Goal: Obtain resource: Download file/media

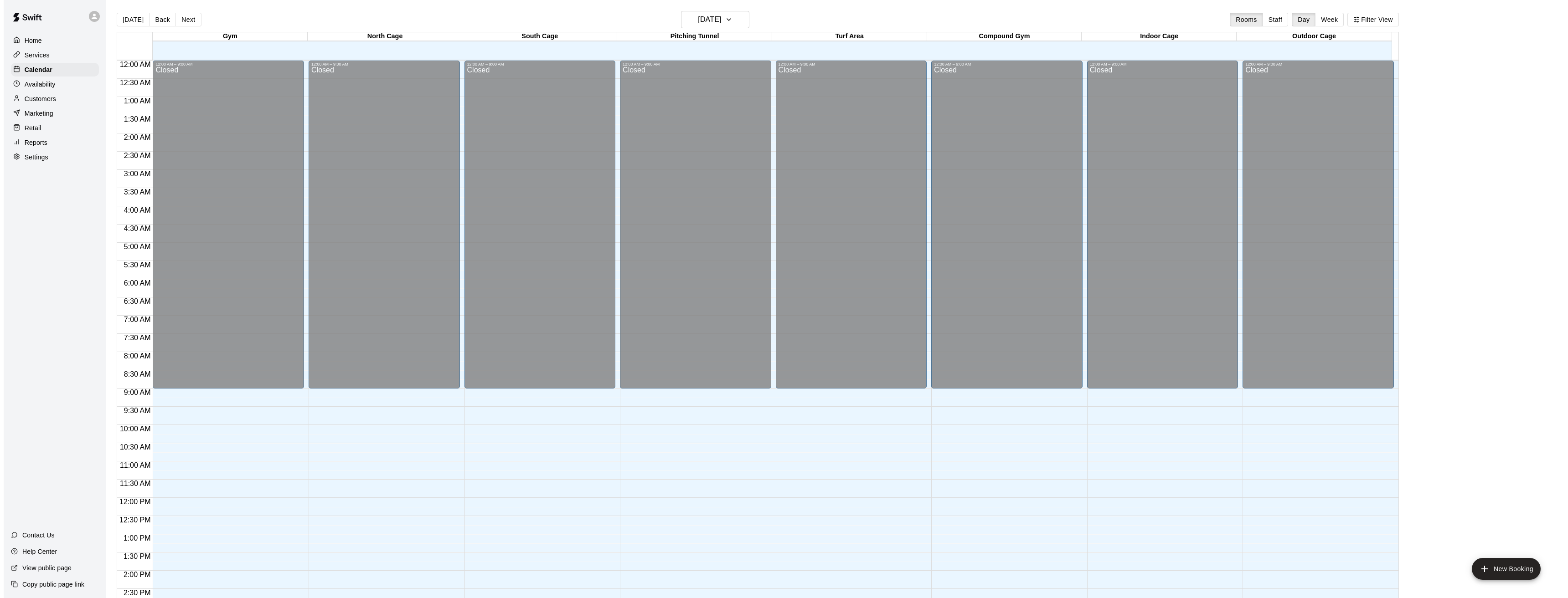
scroll to position [273, 0]
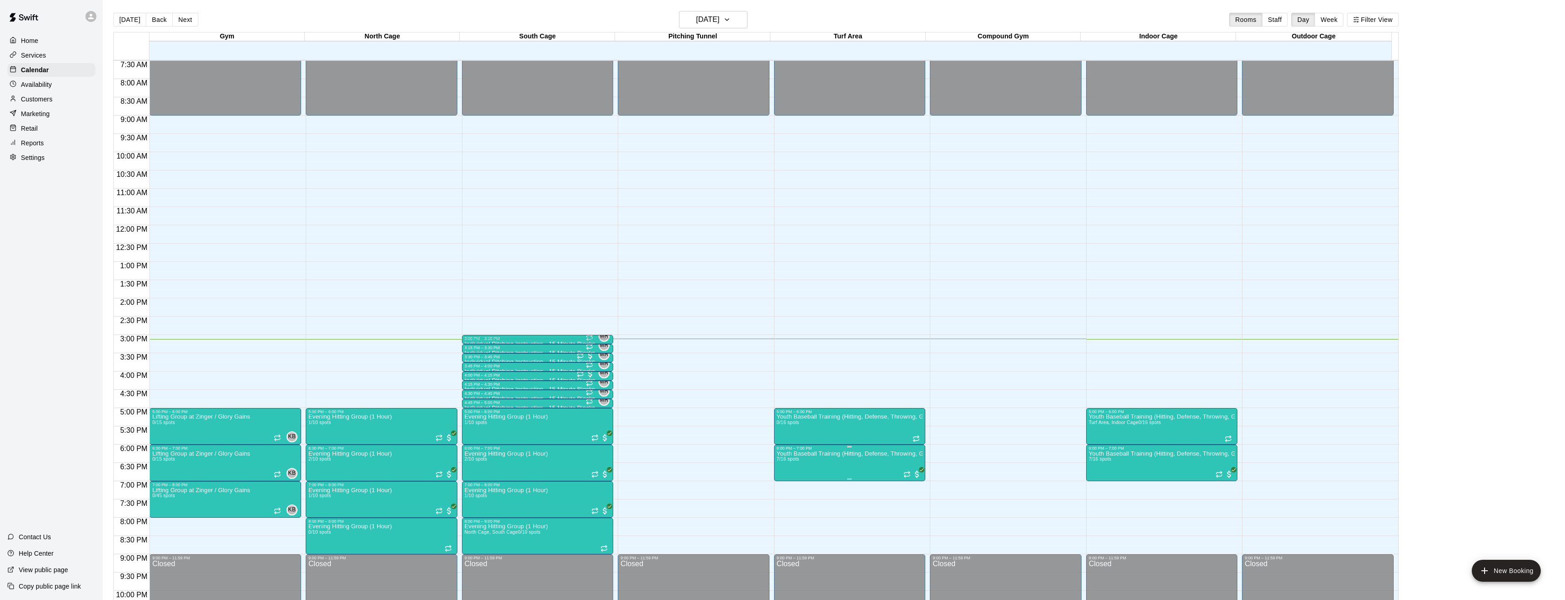
click at [780, 480] on img "edit" at bounding box center [785, 483] width 11 height 11
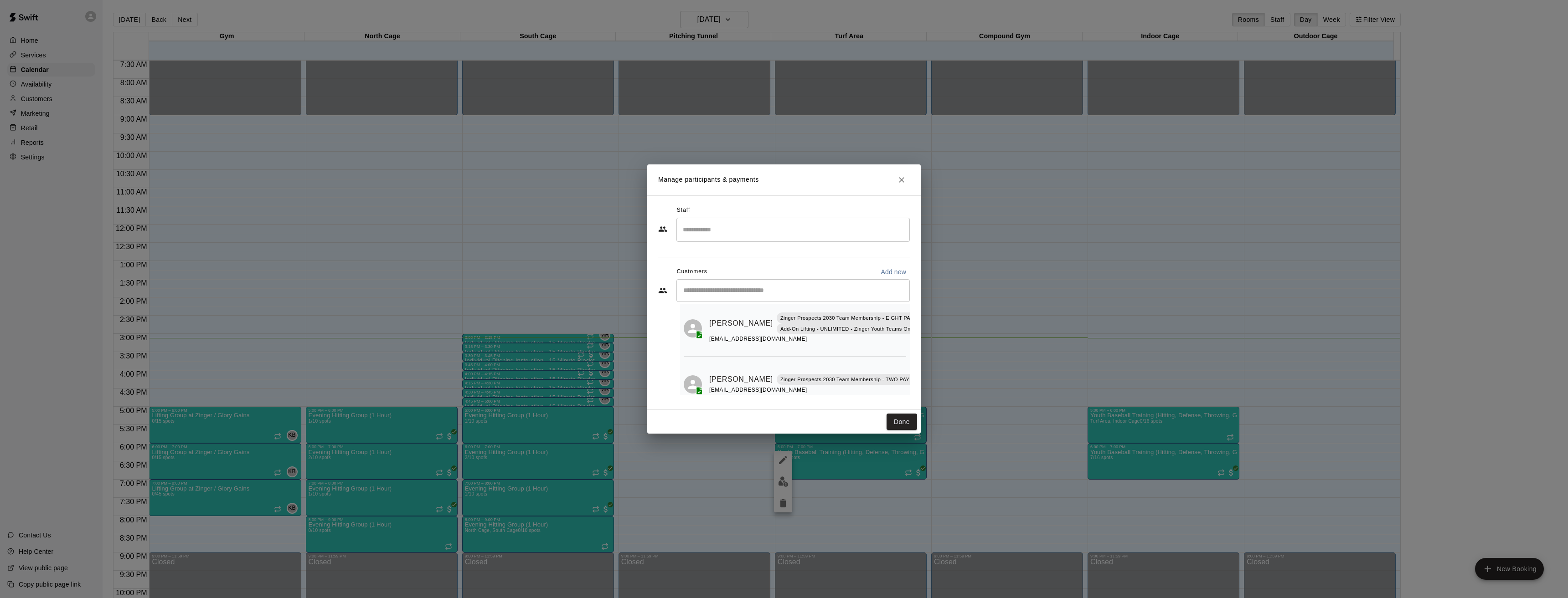
scroll to position [0, 0]
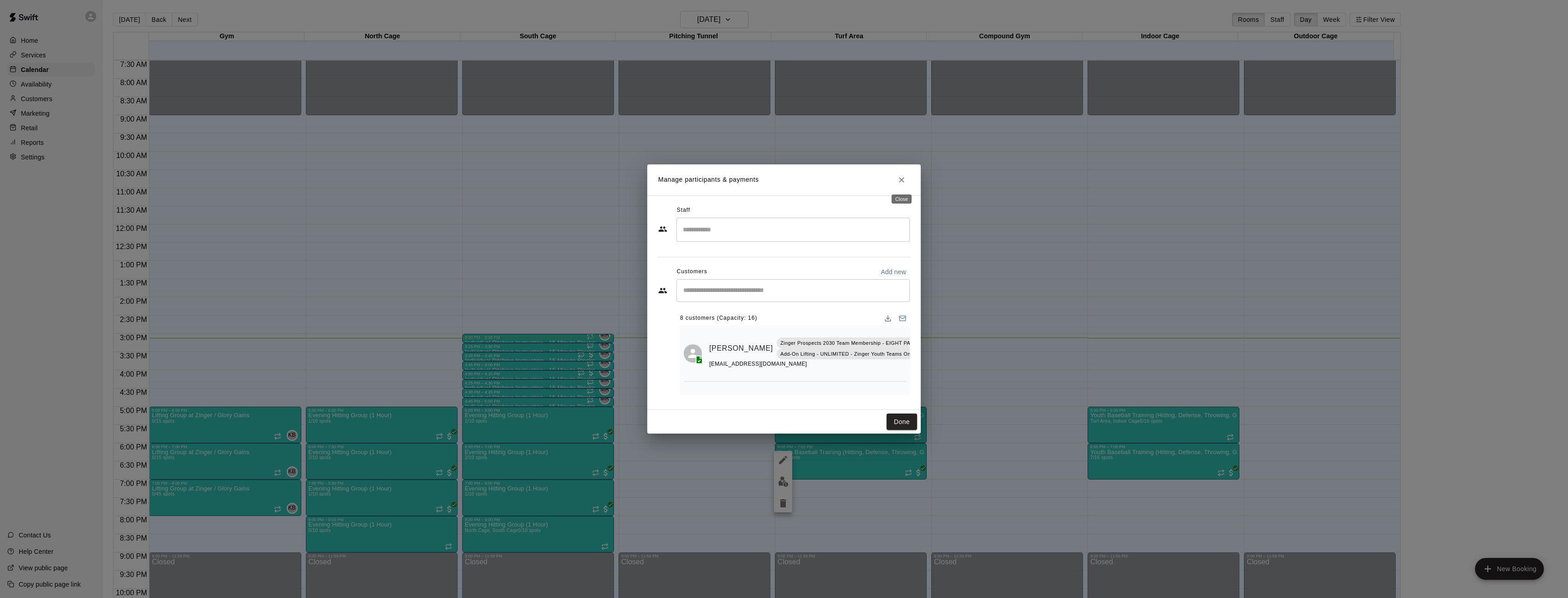
click at [907, 176] on button "Close" at bounding box center [902, 179] width 16 height 16
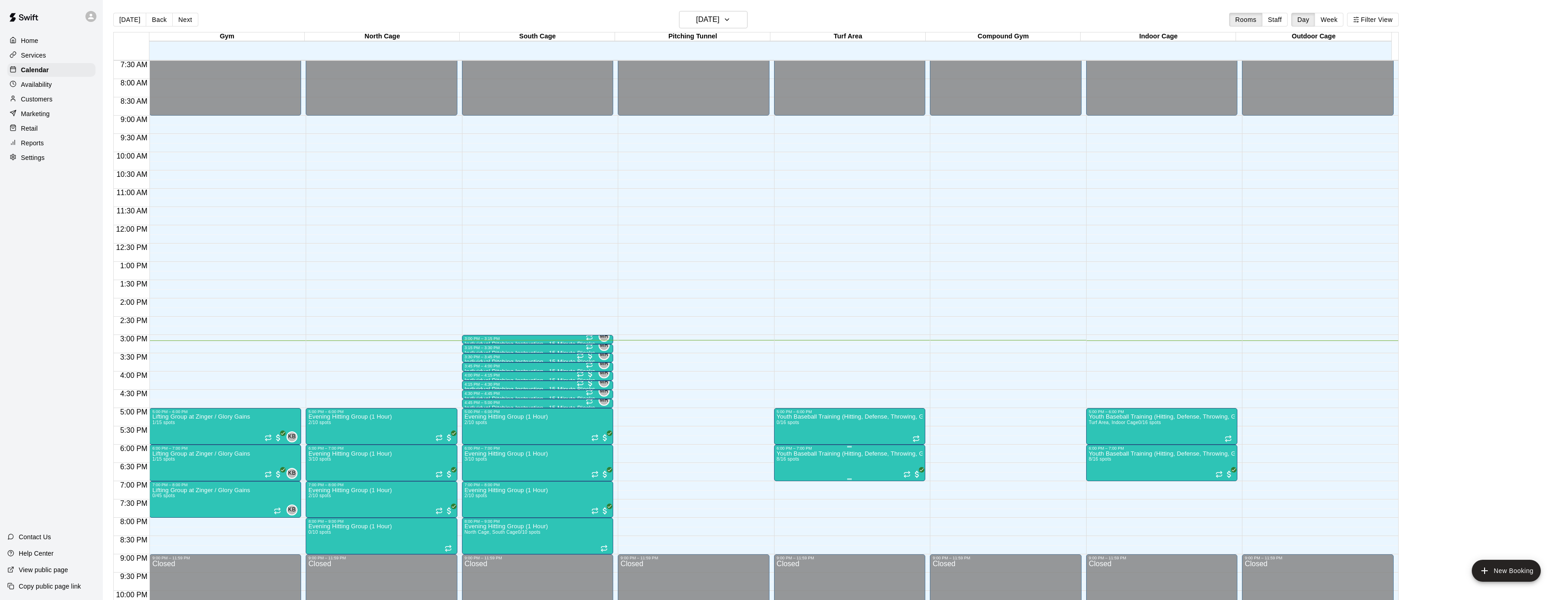
click at [783, 478] on img "edit" at bounding box center [785, 483] width 11 height 11
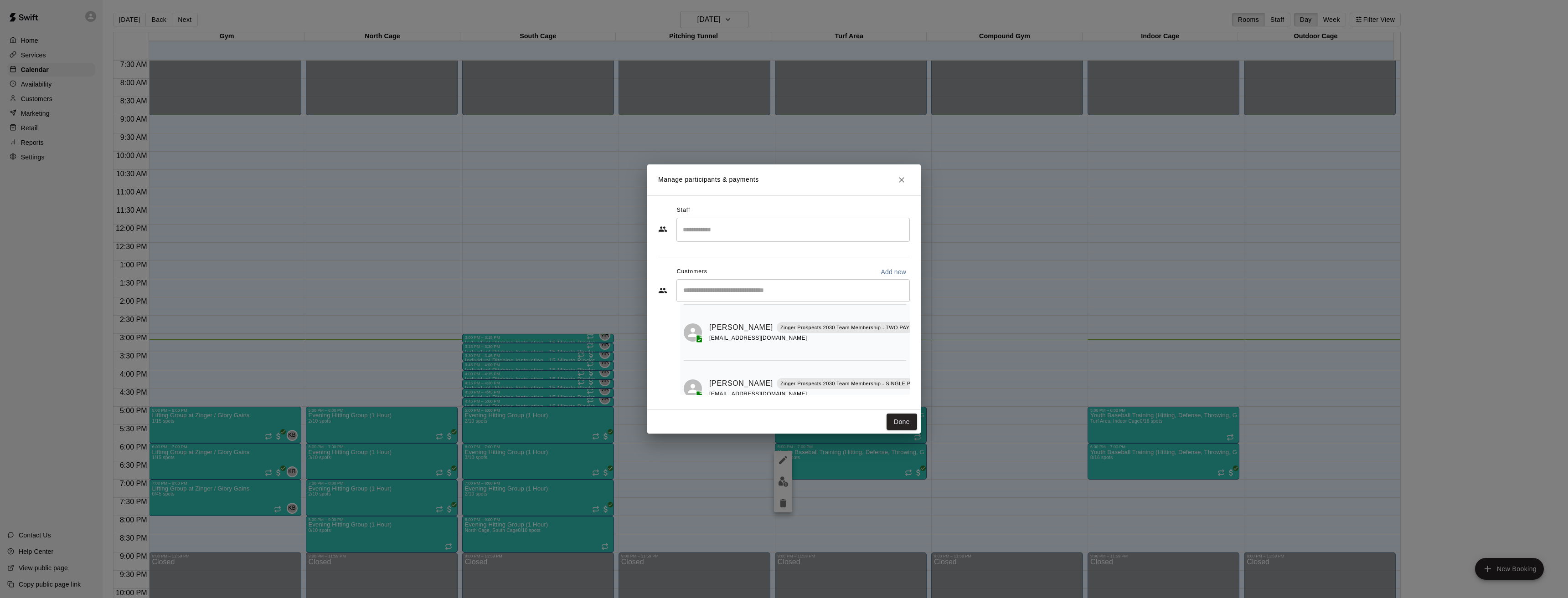
scroll to position [71, 0]
click at [900, 178] on icon "Close" at bounding box center [901, 179] width 9 height 9
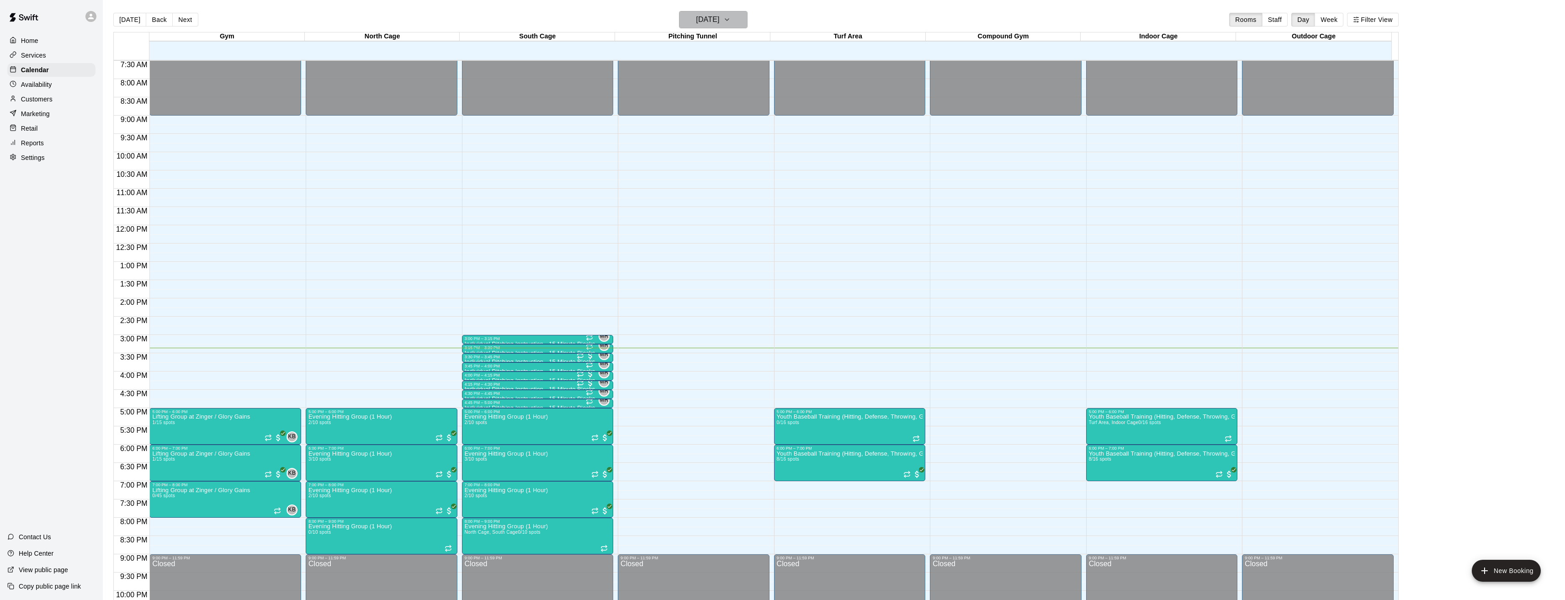
click at [719, 17] on h6 "[DATE]" at bounding box center [707, 19] width 23 height 13
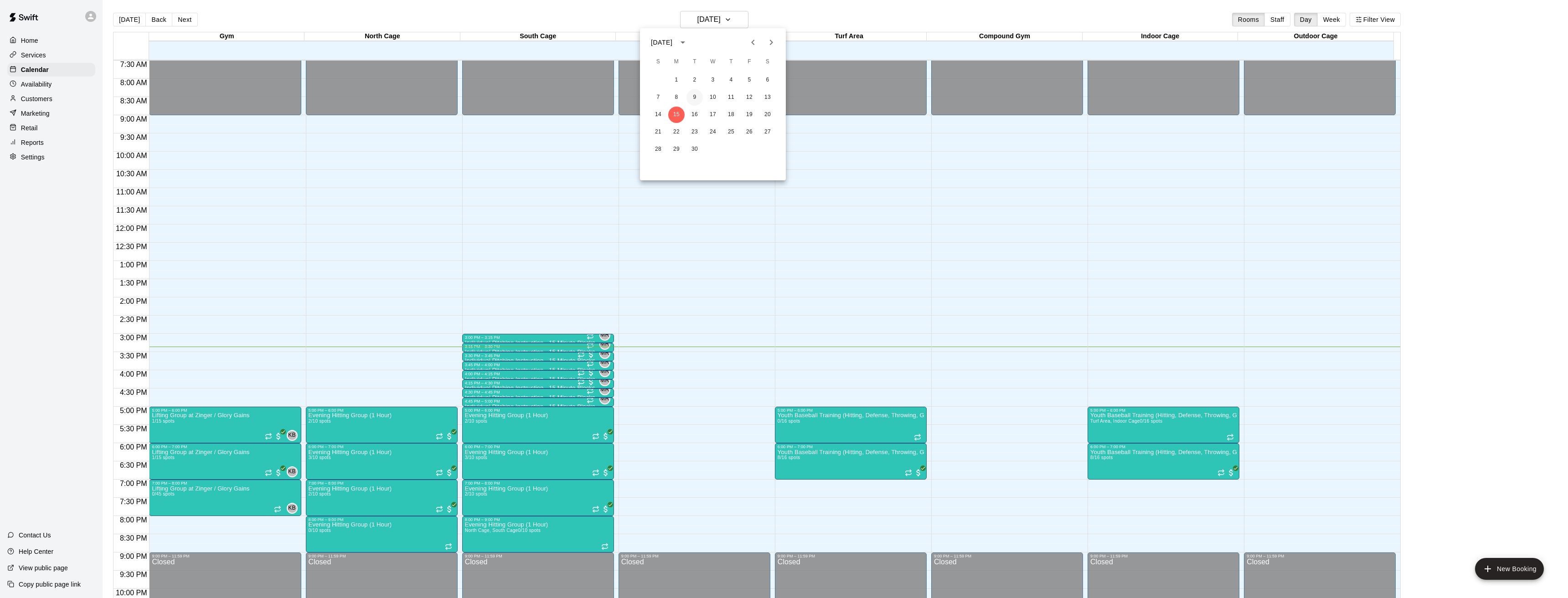
click at [694, 99] on button "9" at bounding box center [694, 98] width 16 height 16
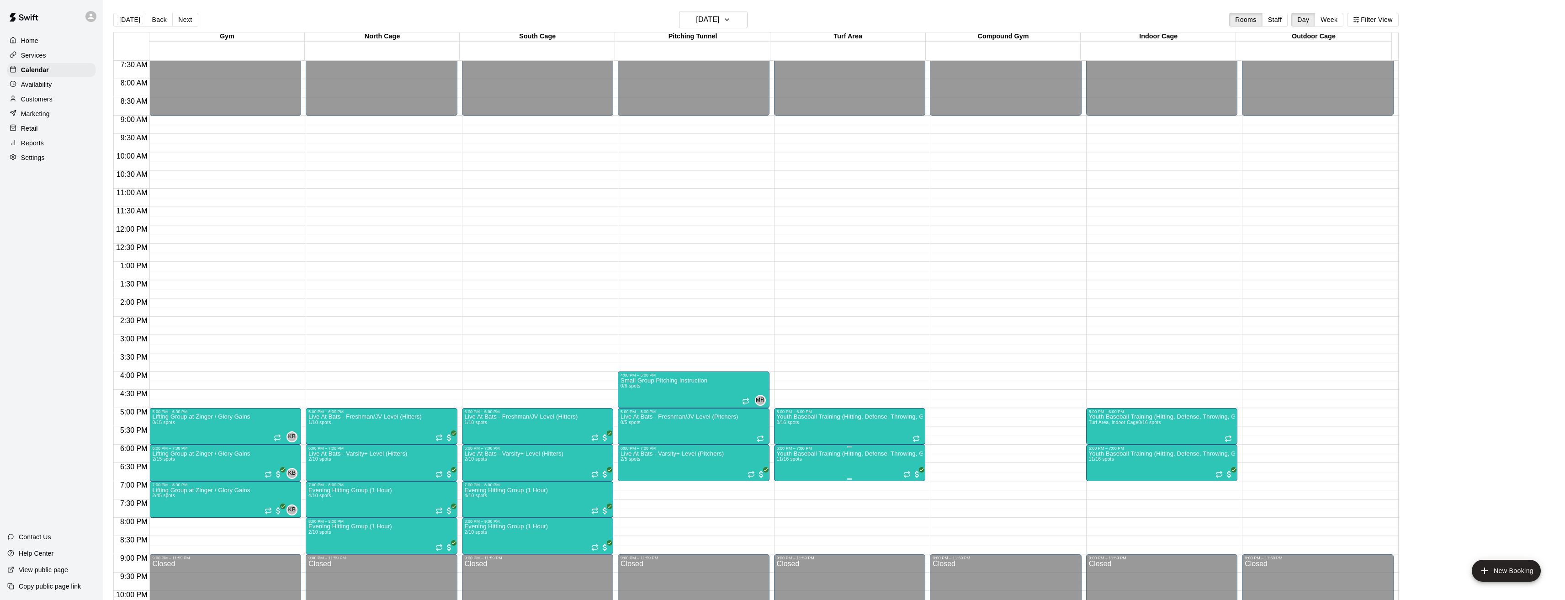
click at [783, 481] on img "edit" at bounding box center [785, 483] width 11 height 11
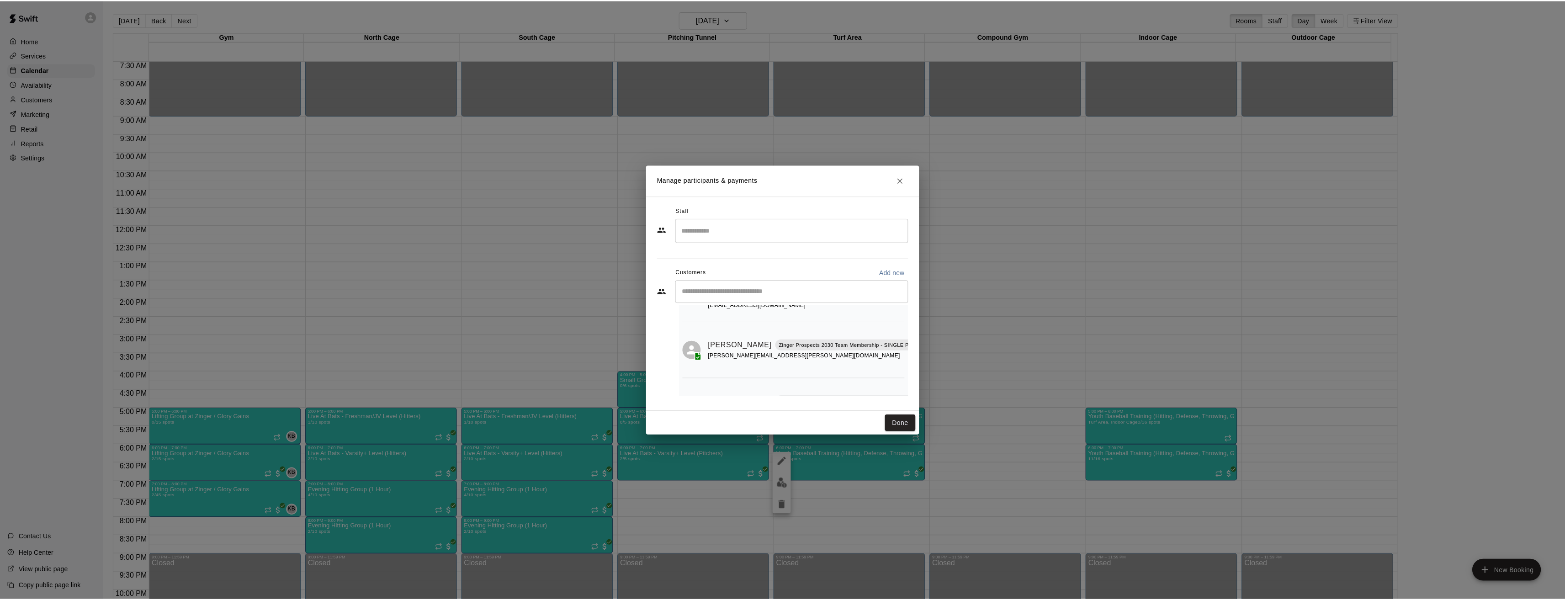
scroll to position [0, 0]
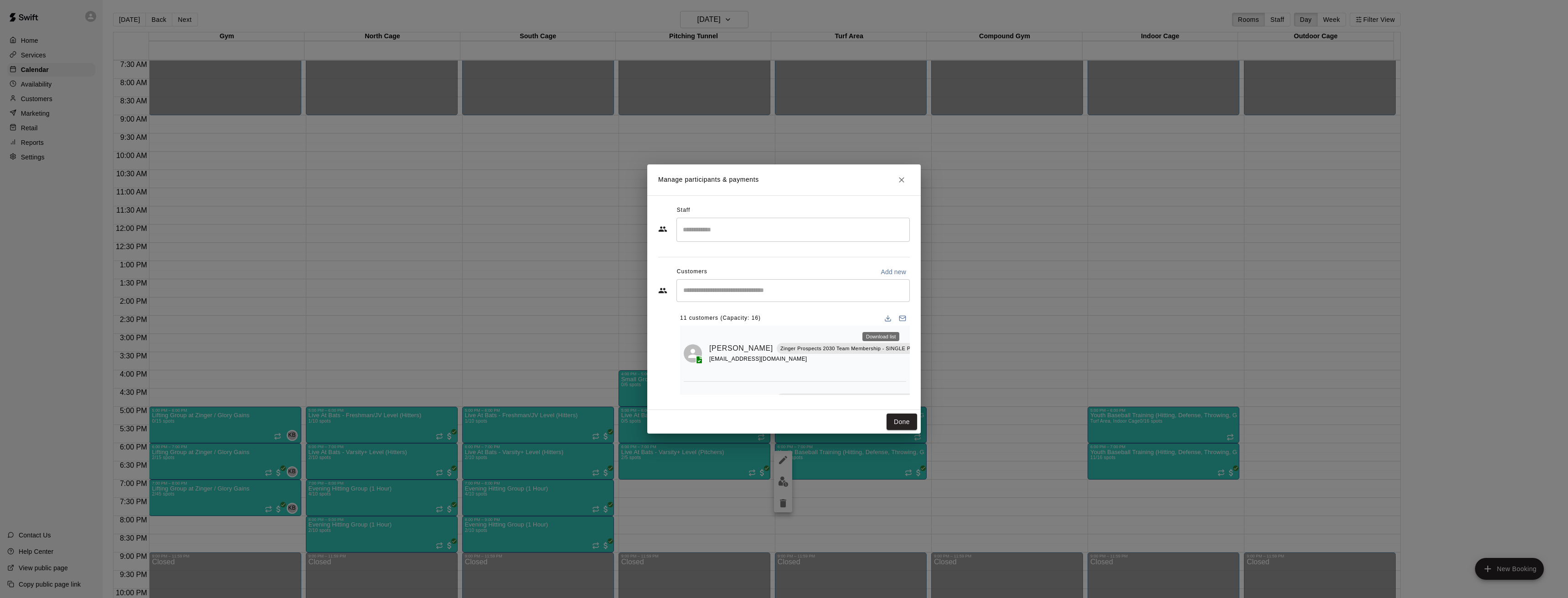
click at [885, 321] on icon "Download list" at bounding box center [887, 320] width 5 height 2
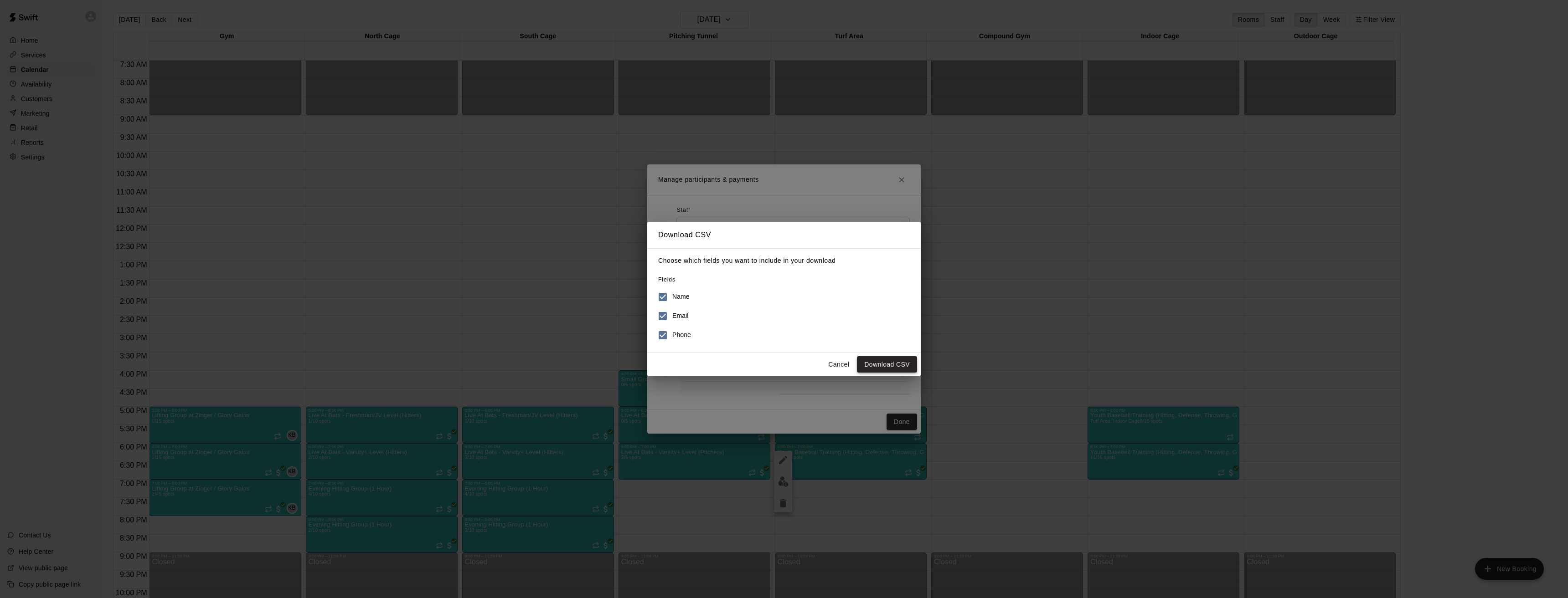
click at [881, 367] on button "Download CSV" at bounding box center [887, 364] width 60 height 17
click at [838, 365] on button "Cancel" at bounding box center [838, 364] width 29 height 17
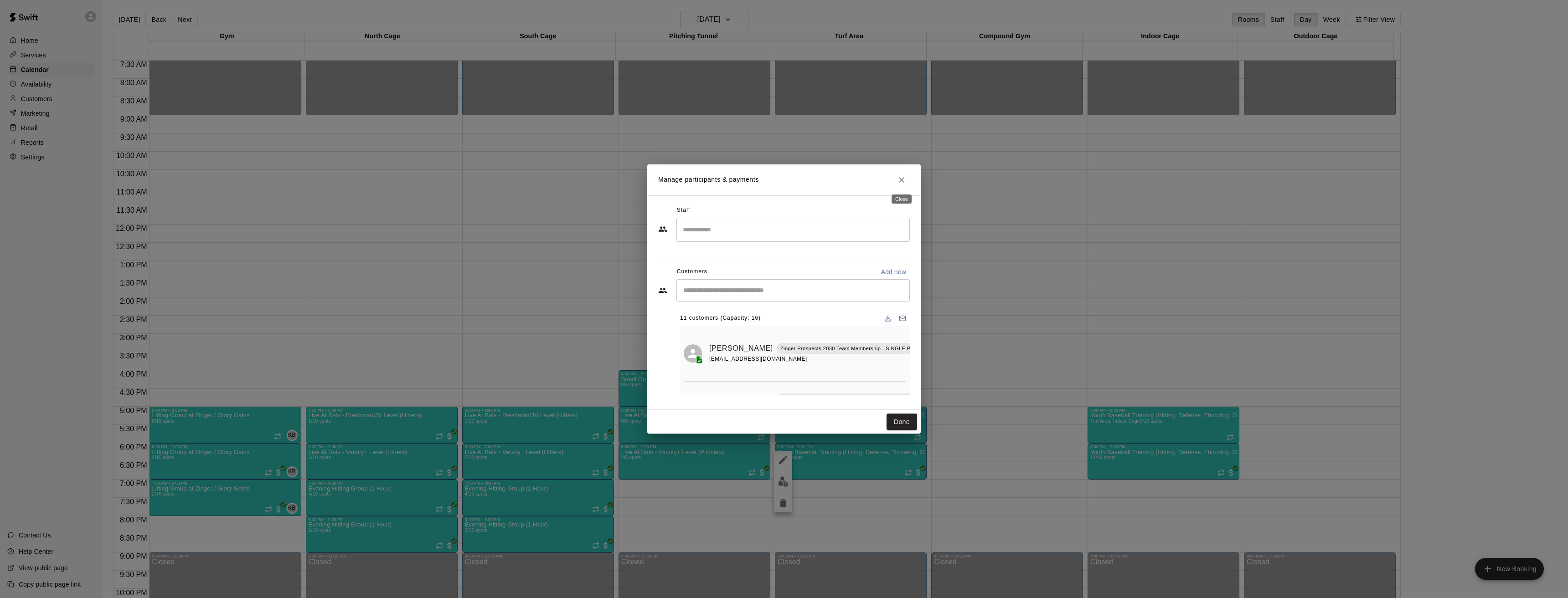
click at [904, 179] on icon "Close" at bounding box center [901, 179] width 9 height 9
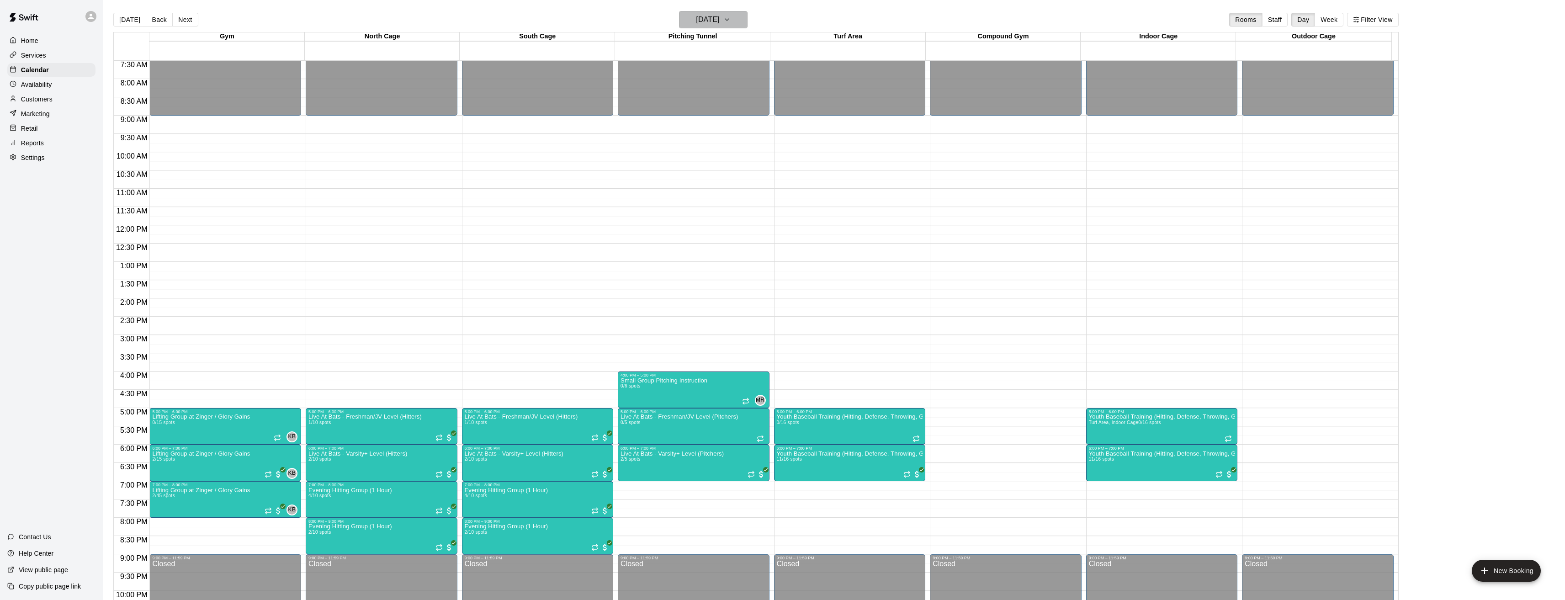
click at [731, 17] on icon "button" at bounding box center [726, 19] width 7 height 11
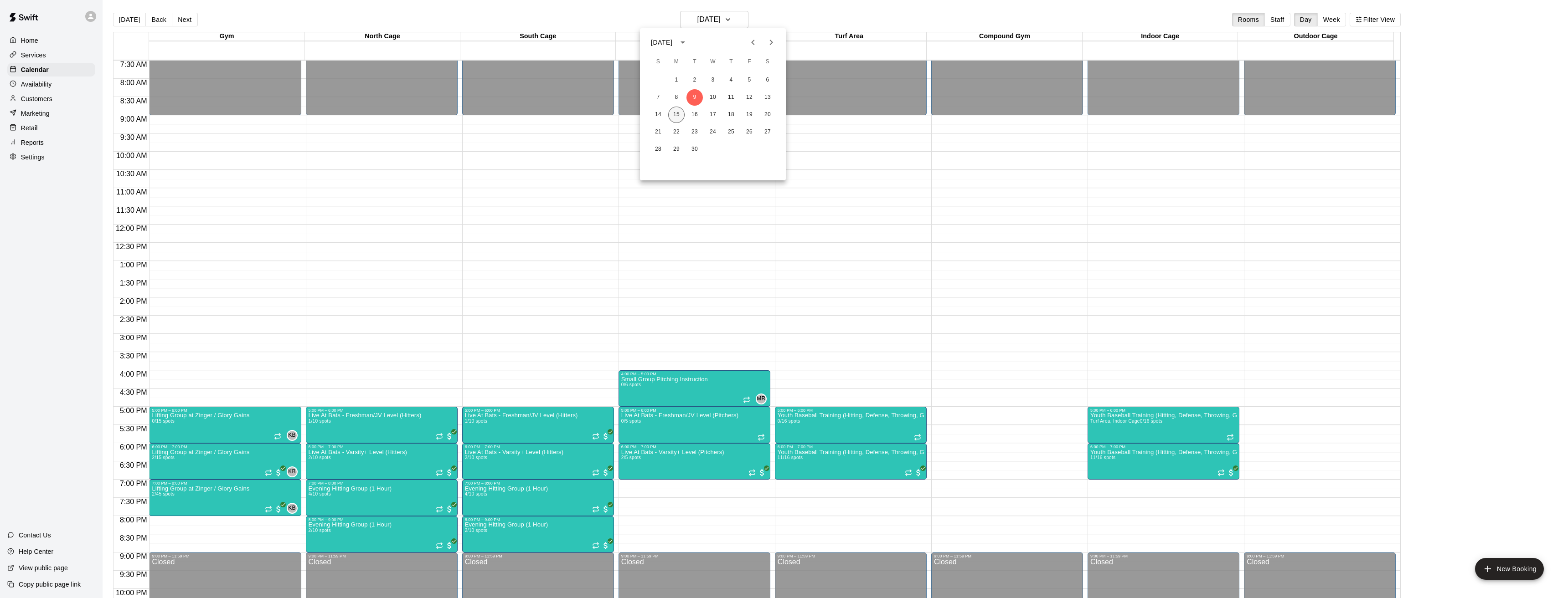
click at [678, 116] on button "15" at bounding box center [676, 115] width 16 height 16
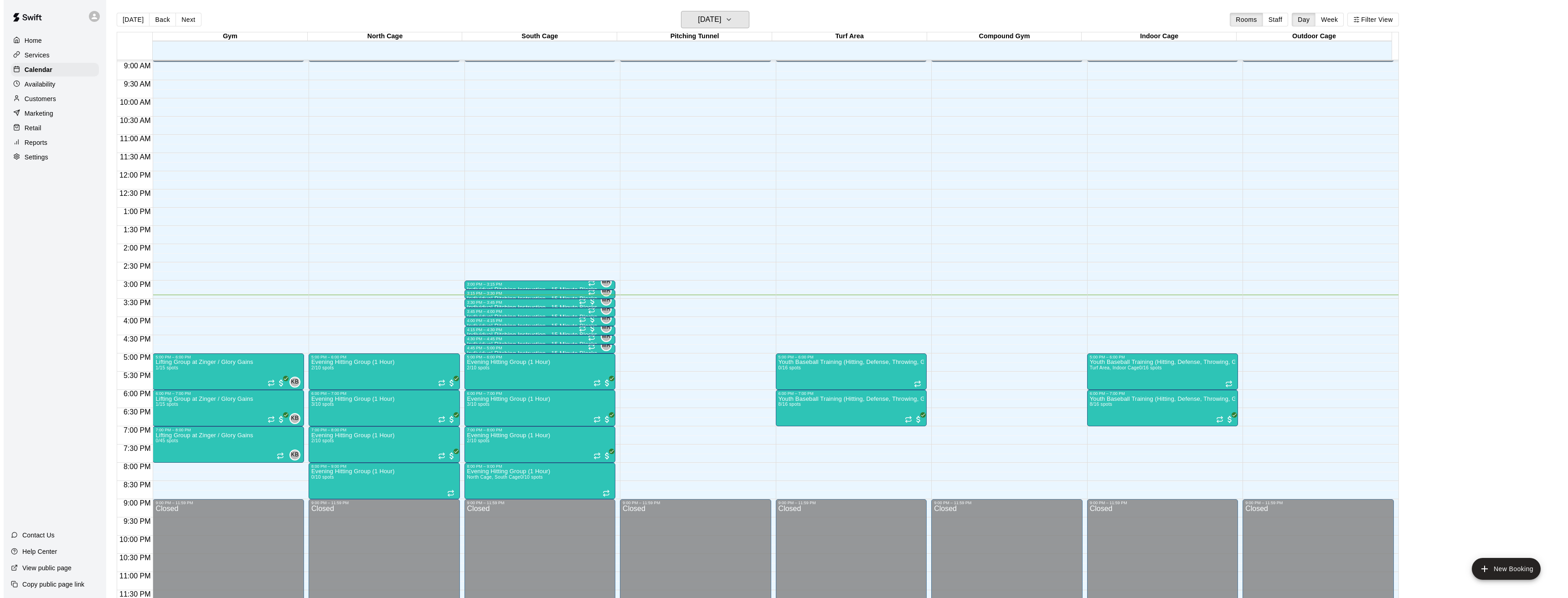
scroll to position [328, 0]
click at [713, 17] on h6 "[DATE]" at bounding box center [705, 19] width 23 height 13
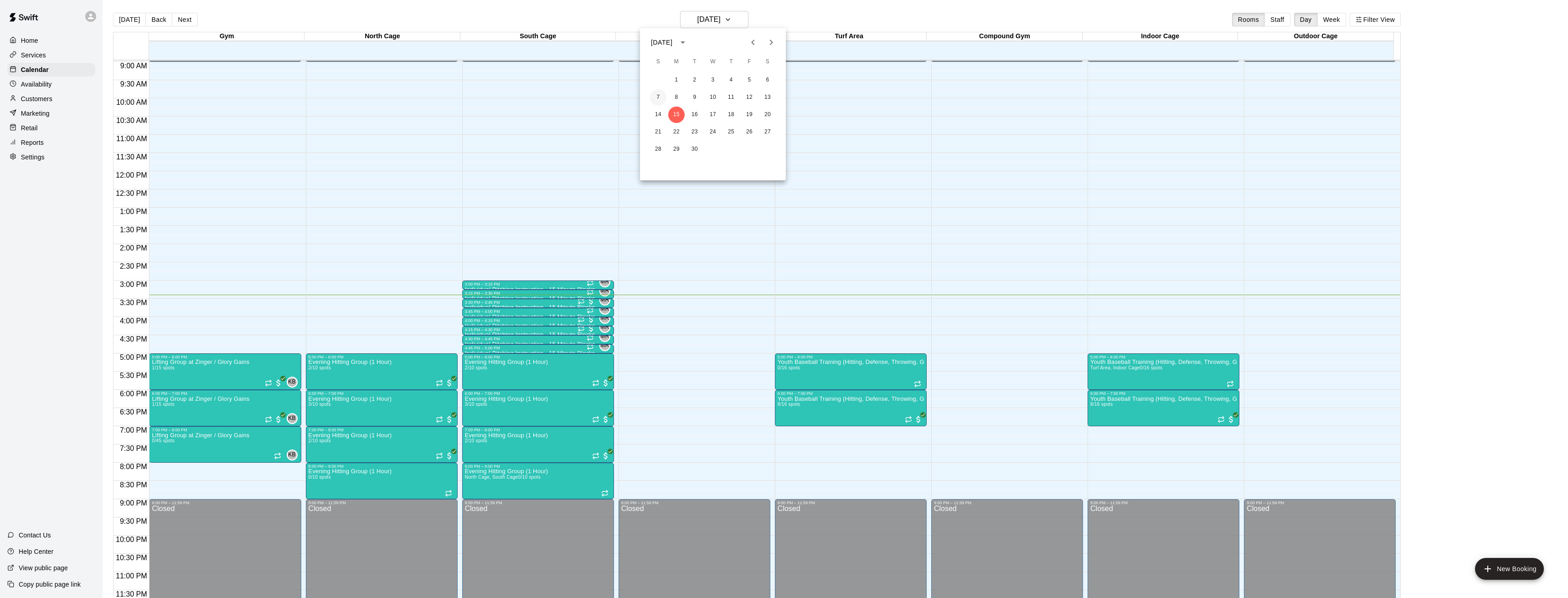
click at [660, 96] on button "7" at bounding box center [658, 98] width 16 height 16
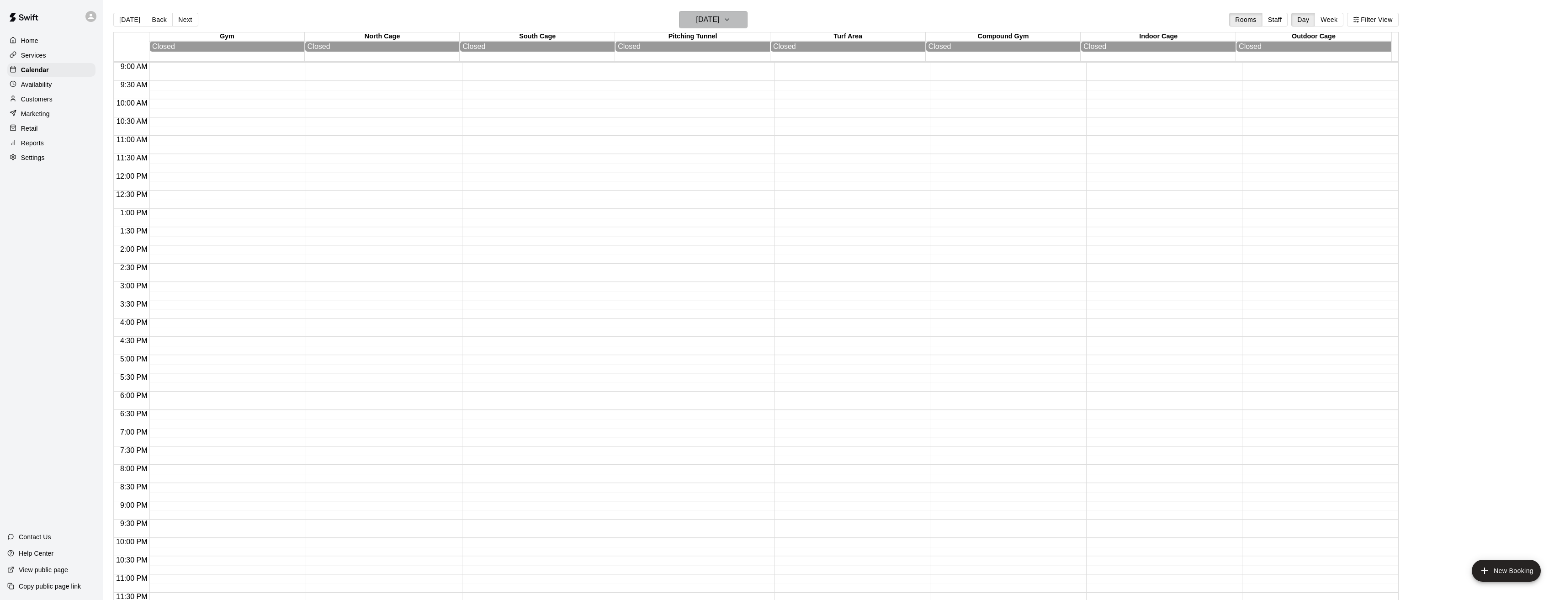
click at [731, 16] on icon "button" at bounding box center [726, 19] width 7 height 11
click at [680, 96] on button "8" at bounding box center [678, 98] width 16 height 16
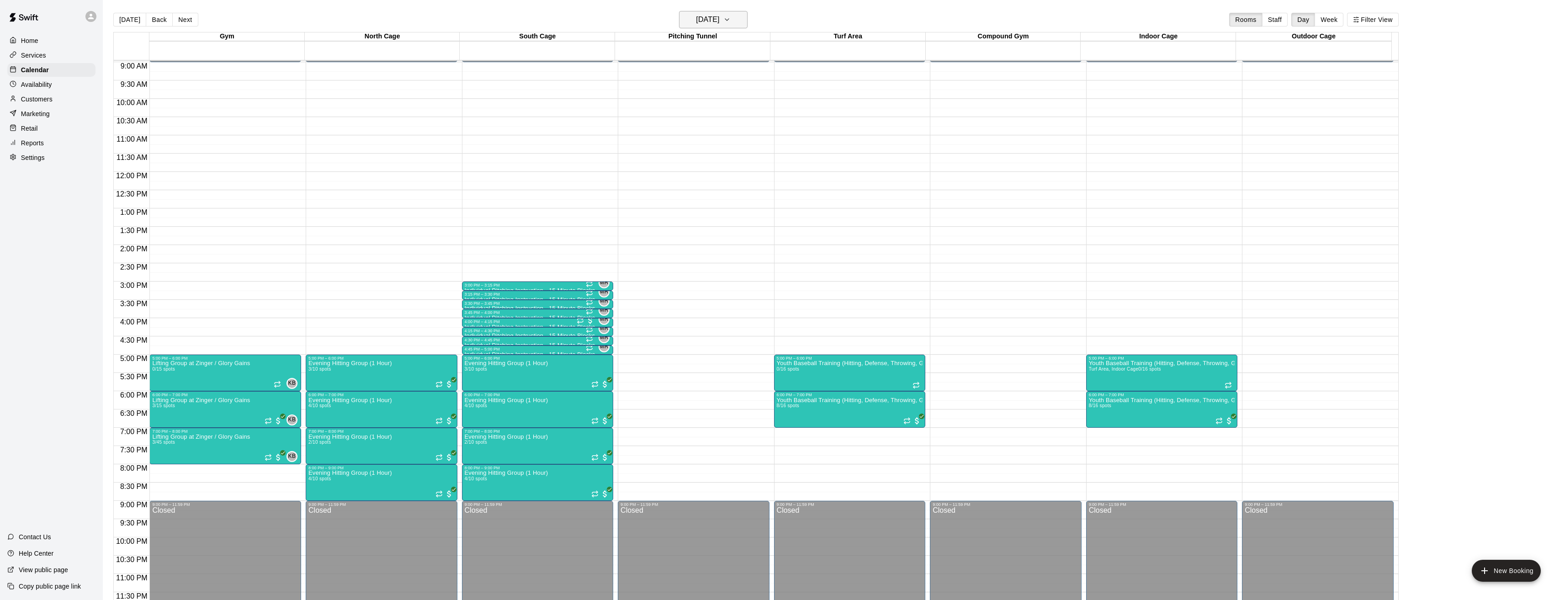
click at [731, 21] on icon "button" at bounding box center [726, 19] width 7 height 11
click at [676, 115] on button "15" at bounding box center [678, 115] width 16 height 16
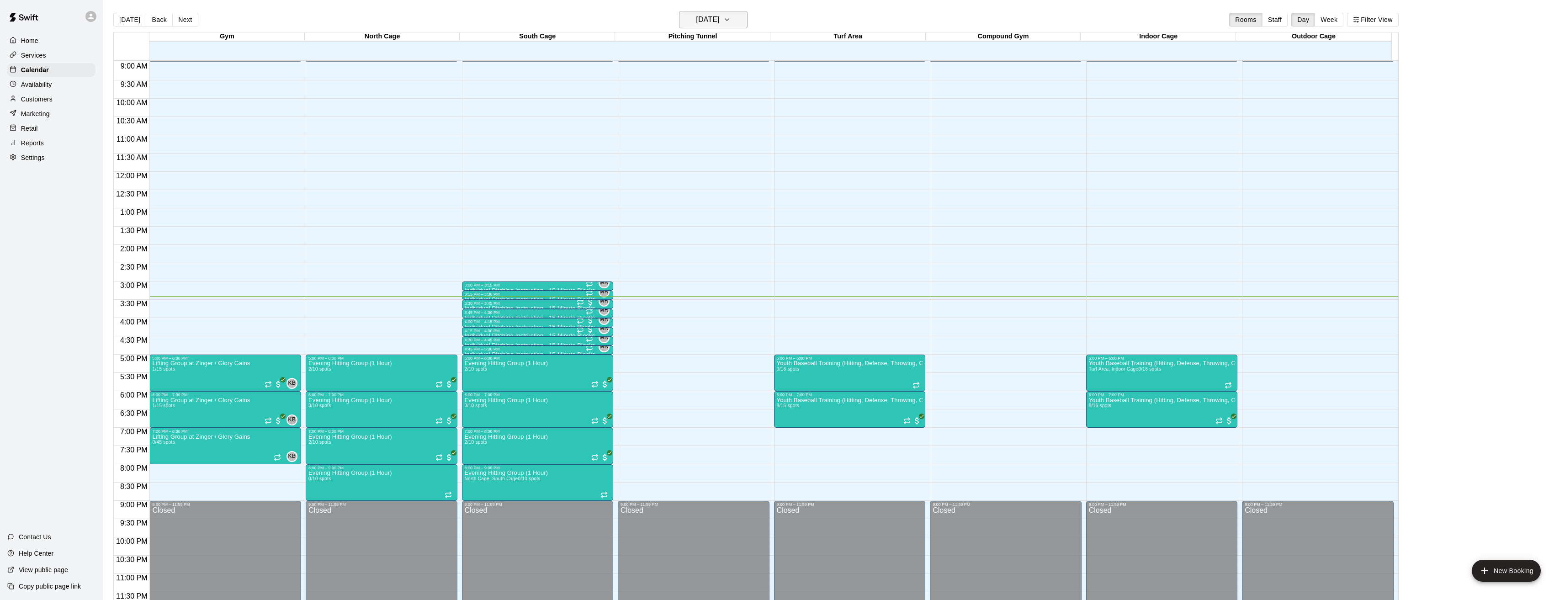
click at [719, 18] on h6 "[DATE]" at bounding box center [707, 19] width 23 height 13
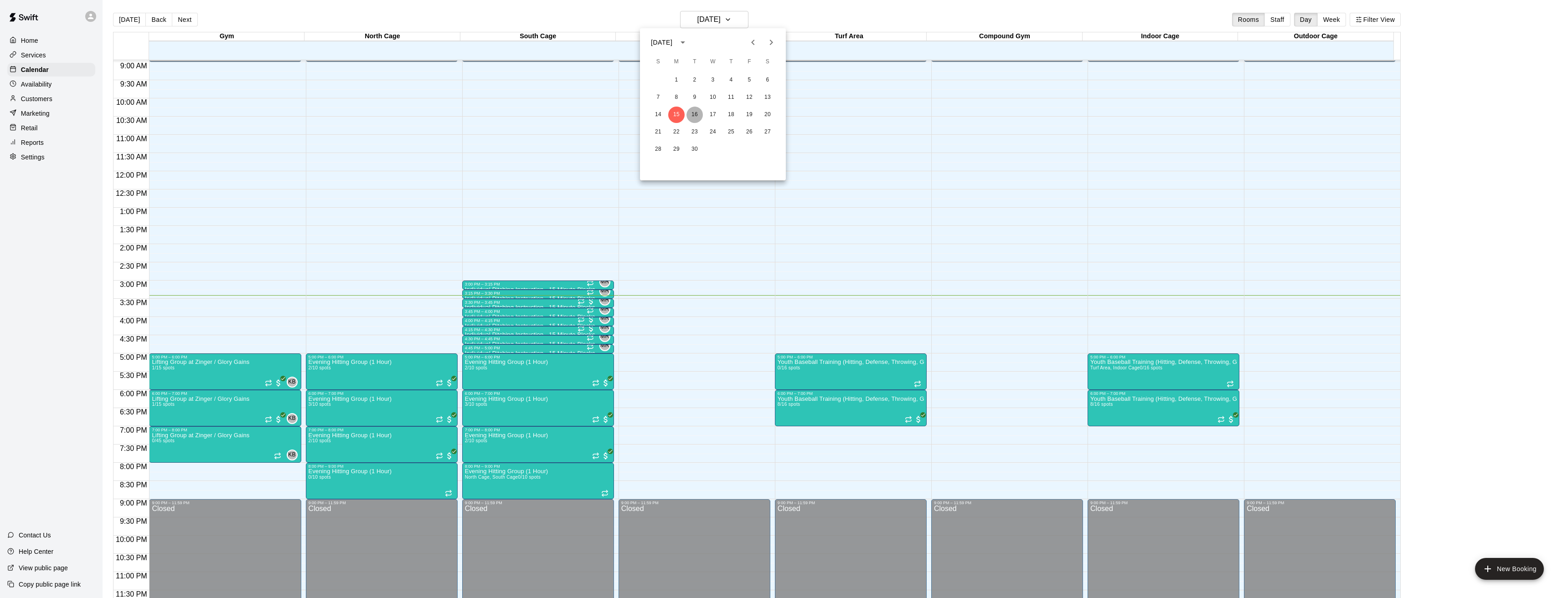
click at [694, 113] on button "16" at bounding box center [694, 115] width 16 height 16
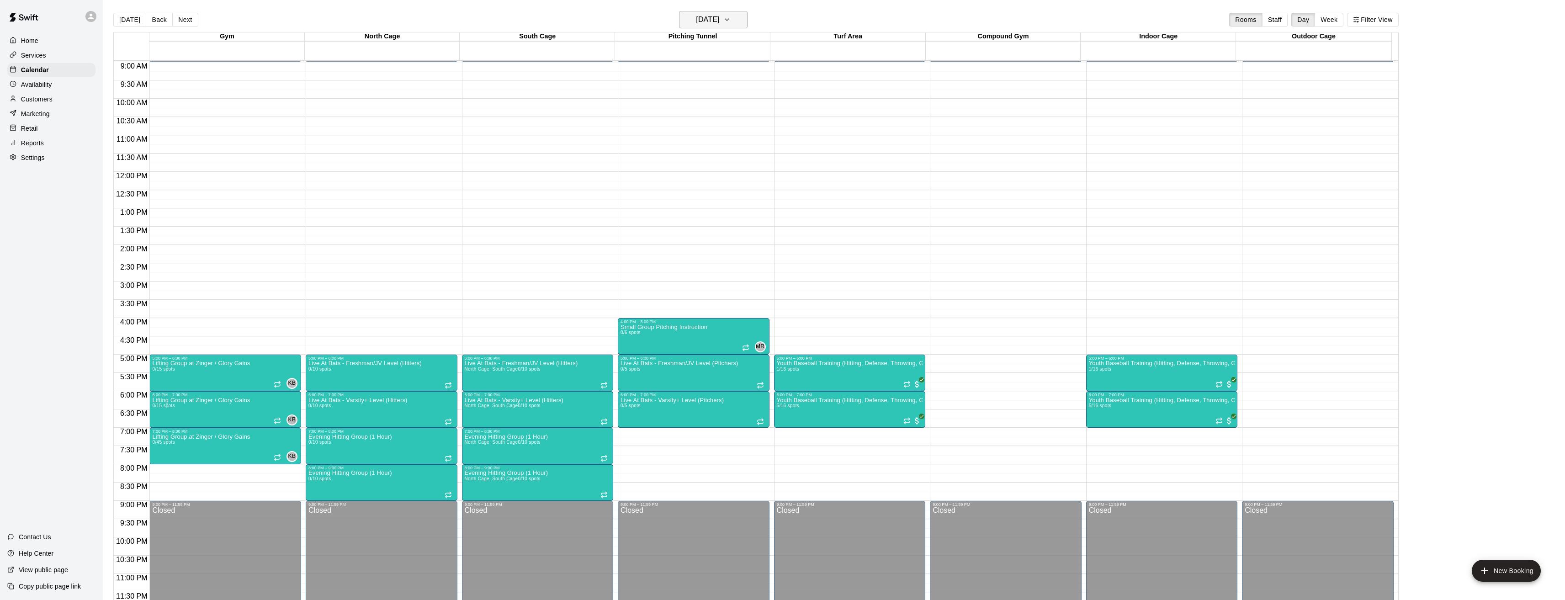
click at [713, 20] on h6 "[DATE]" at bounding box center [707, 19] width 23 height 13
click at [678, 113] on button "15" at bounding box center [678, 115] width 16 height 16
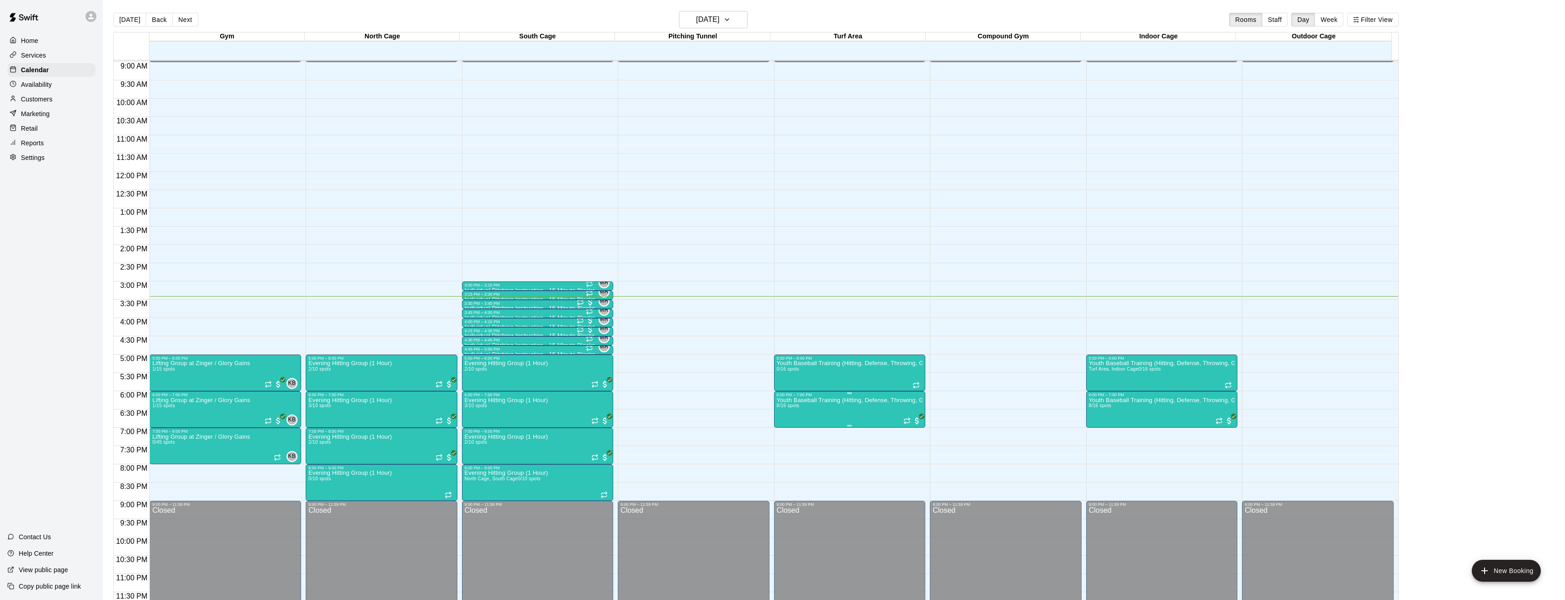
click at [781, 428] on img "edit" at bounding box center [785, 429] width 11 height 11
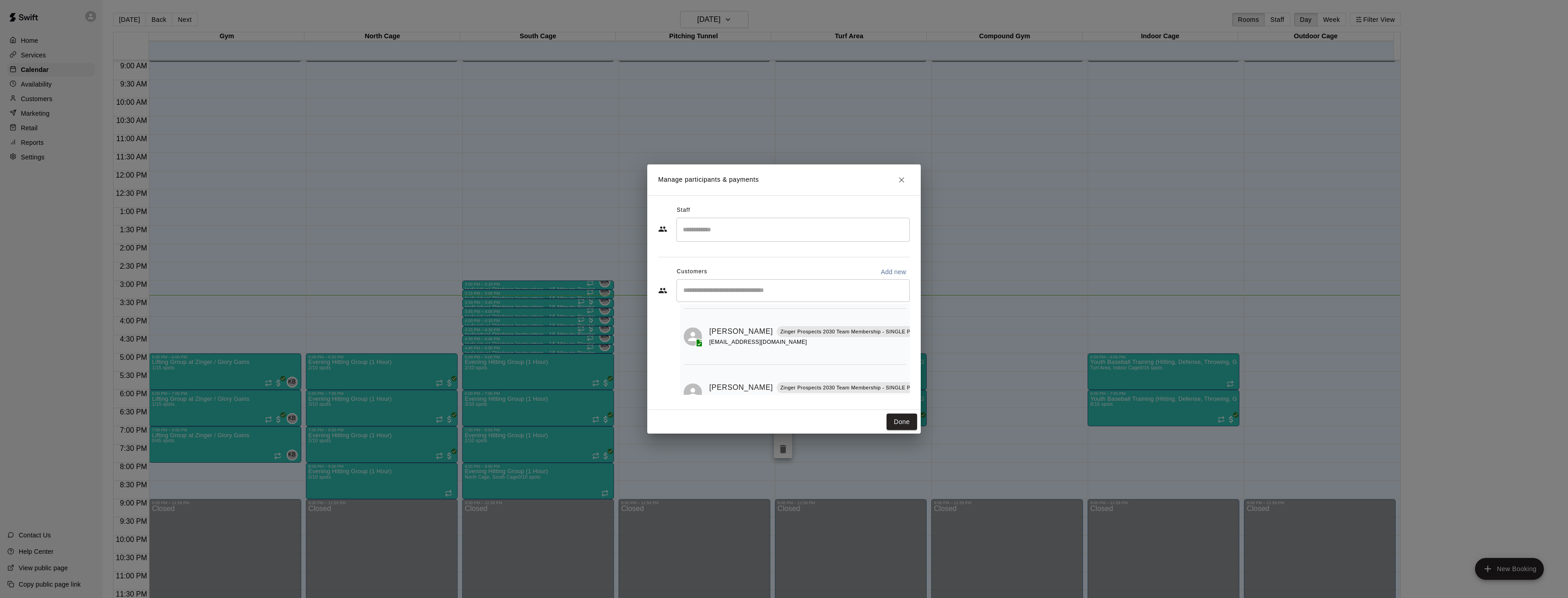
scroll to position [0, 0]
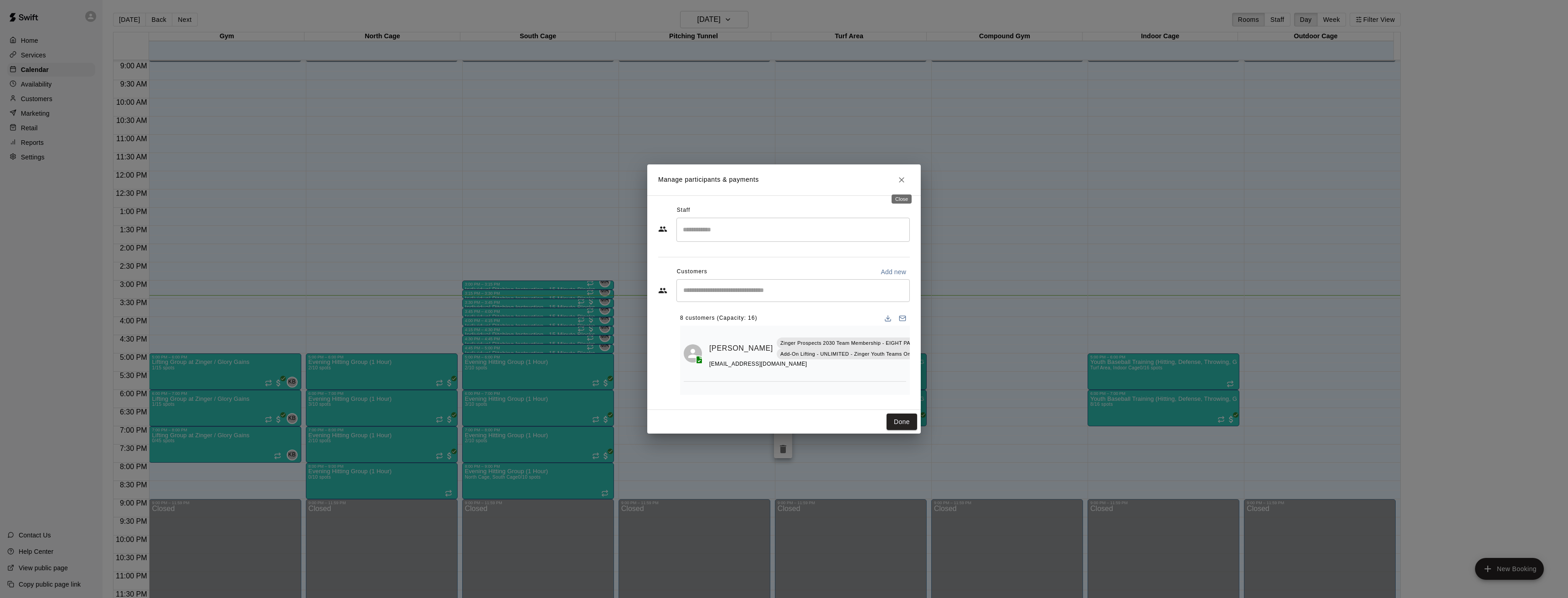
click at [901, 182] on icon "Close" at bounding box center [901, 179] width 9 height 9
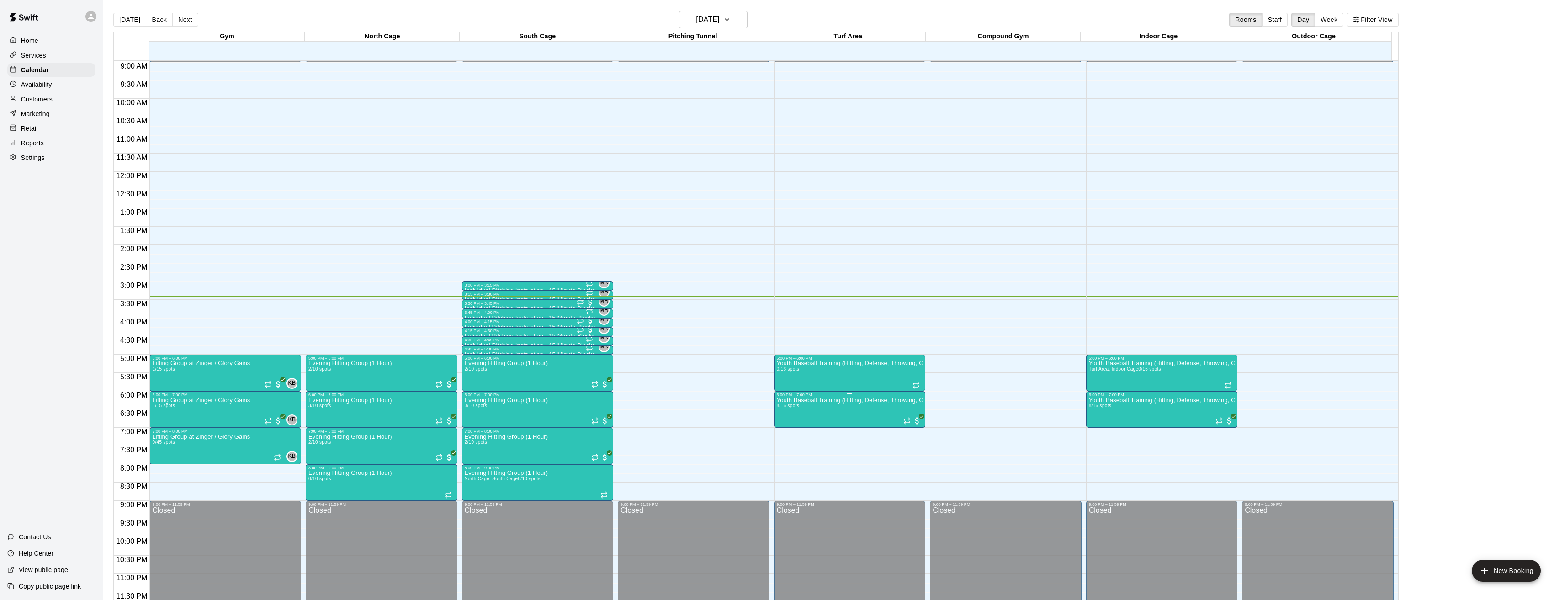
click at [786, 427] on img "edit" at bounding box center [785, 429] width 11 height 11
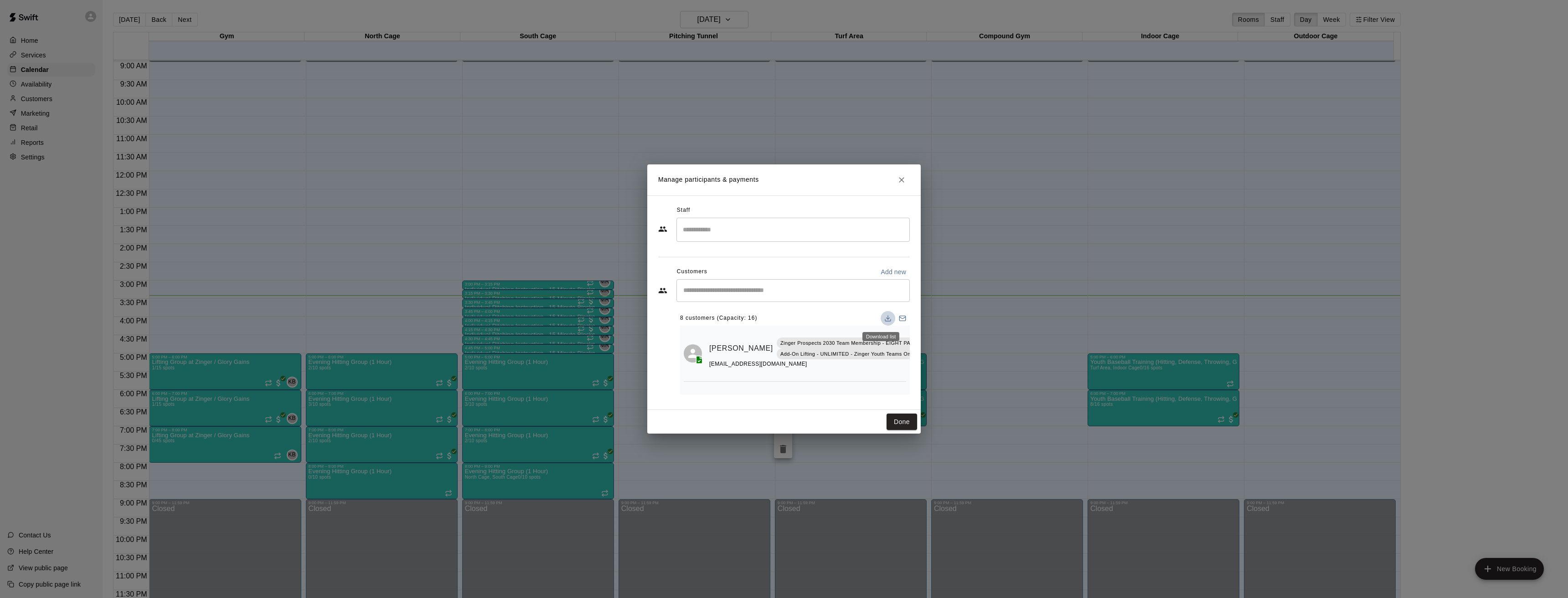
click at [885, 321] on icon "Download list" at bounding box center [887, 320] width 5 height 2
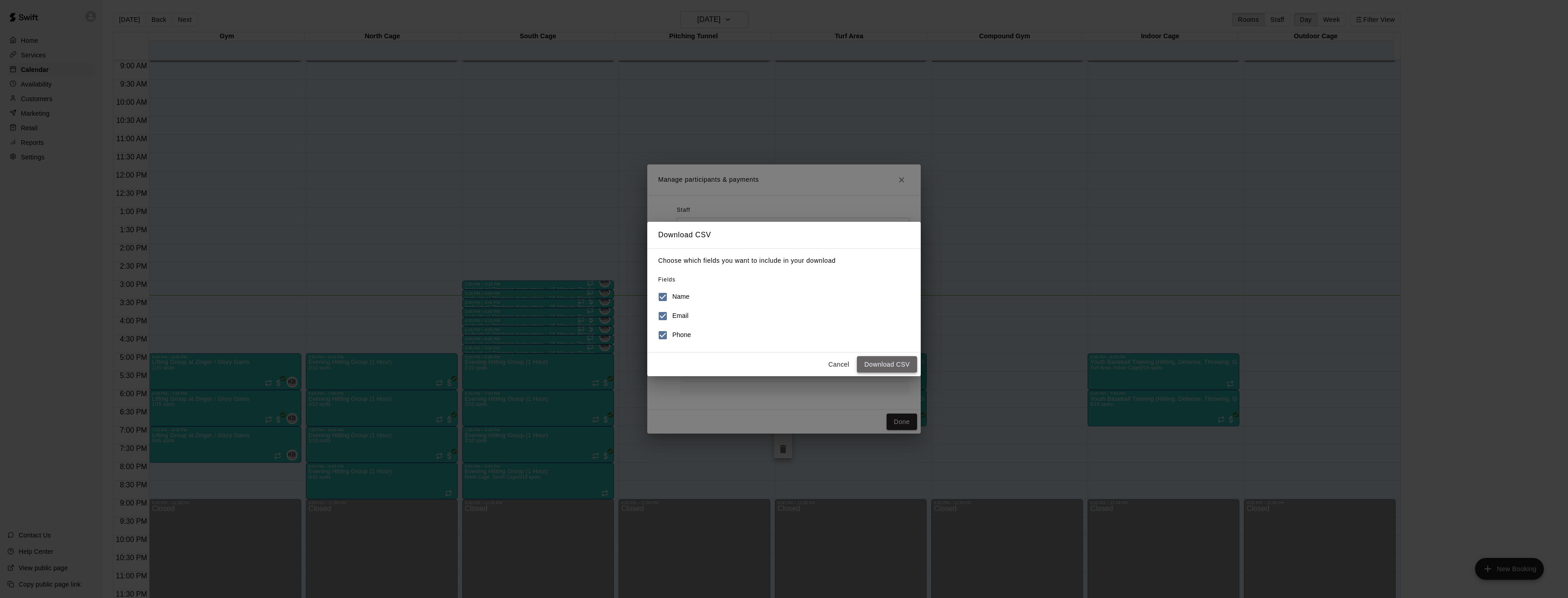
click at [879, 364] on button "Download CSV" at bounding box center [887, 364] width 60 height 17
click at [840, 364] on button "Cancel" at bounding box center [838, 364] width 29 height 17
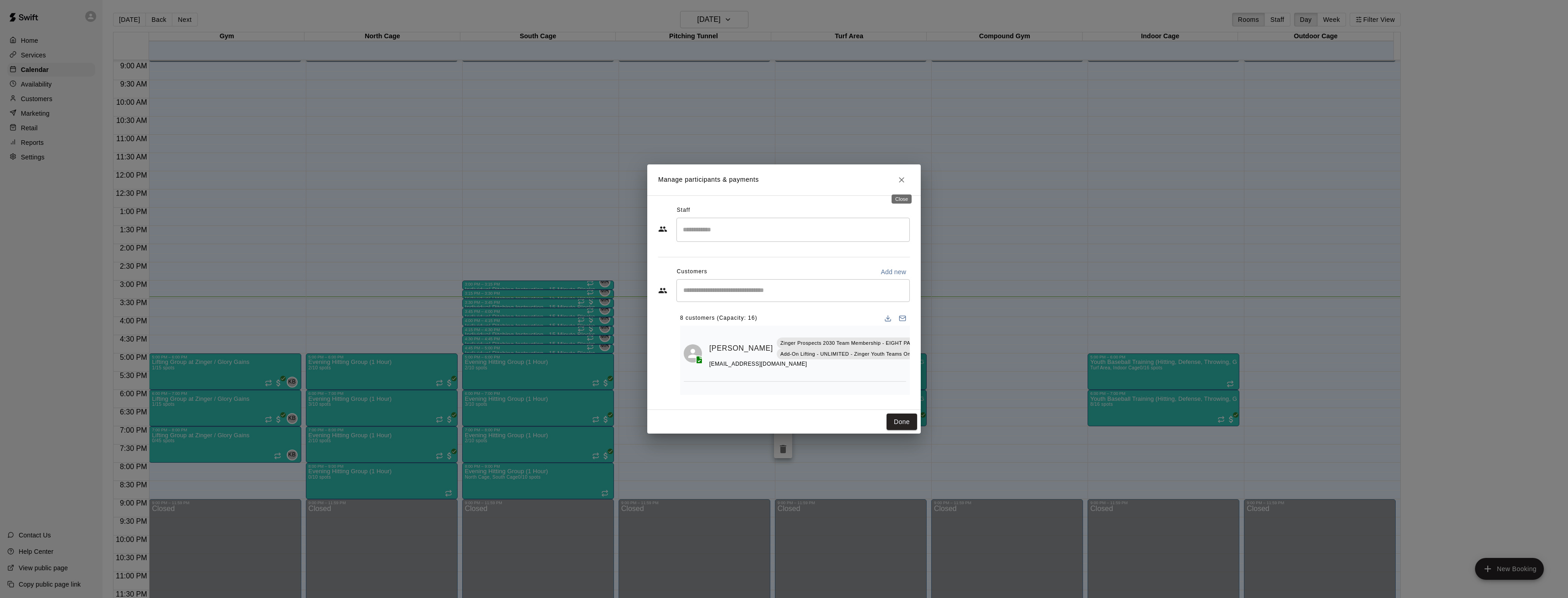
click at [902, 179] on icon "Close" at bounding box center [901, 179] width 5 height 5
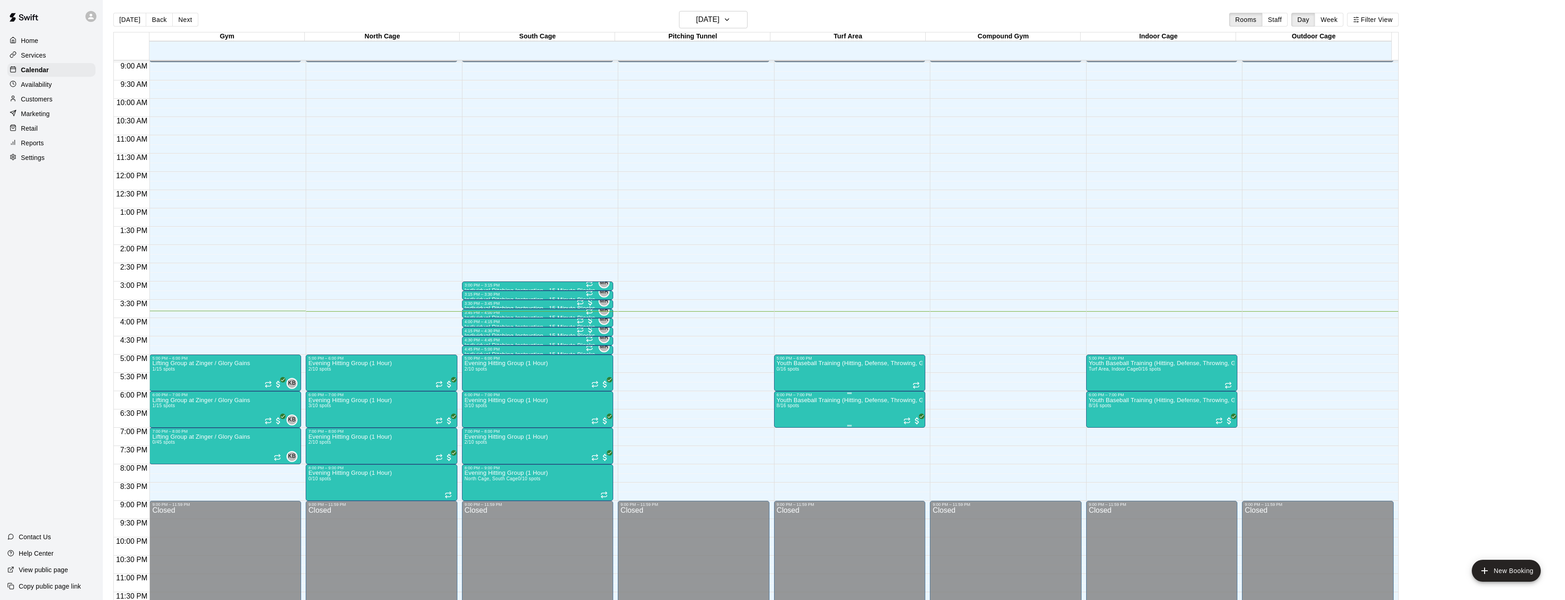
click at [783, 427] on img "edit" at bounding box center [785, 429] width 11 height 11
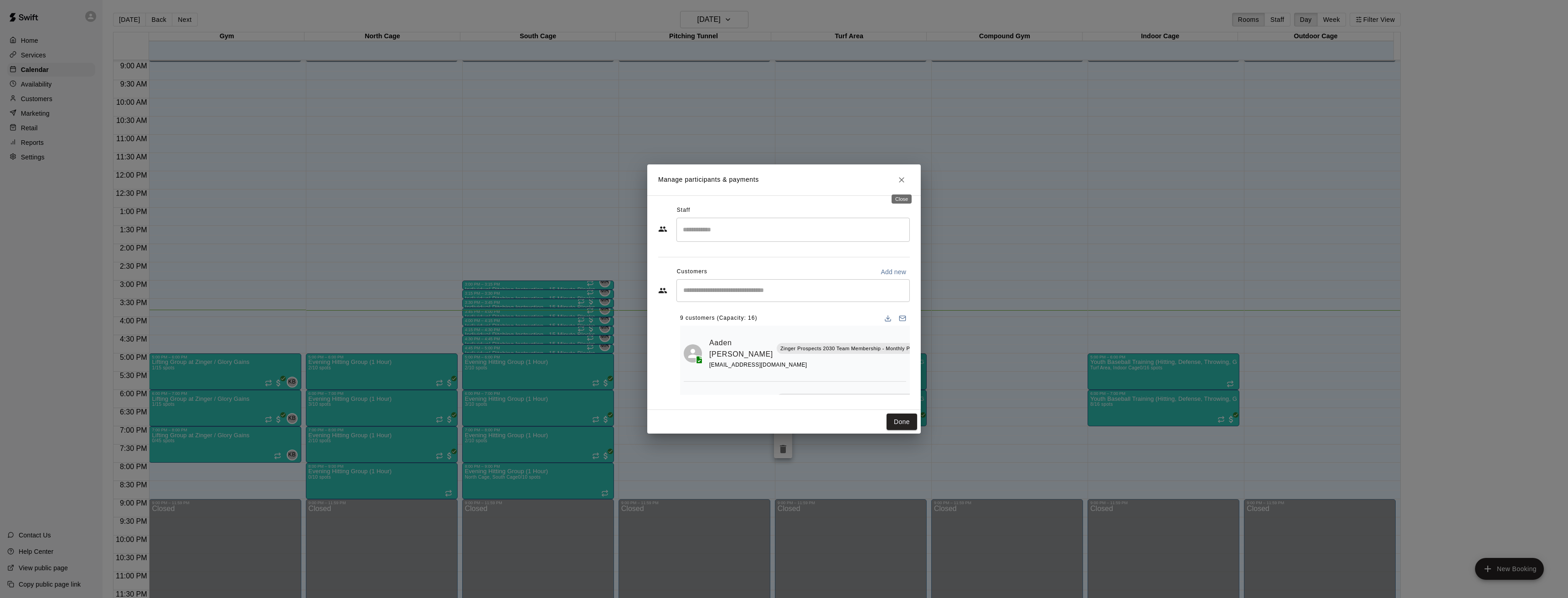
click at [904, 180] on icon "Close" at bounding box center [901, 179] width 9 height 9
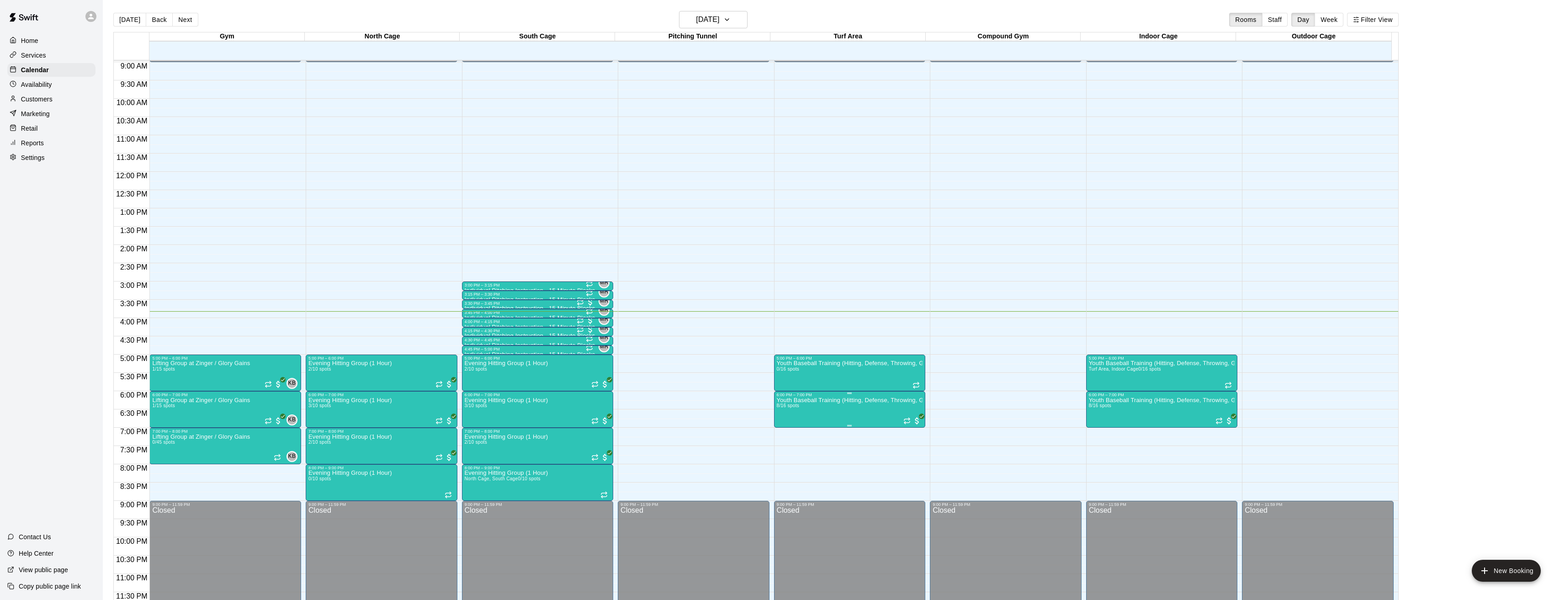
click at [779, 425] on button "edit" at bounding box center [785, 429] width 18 height 18
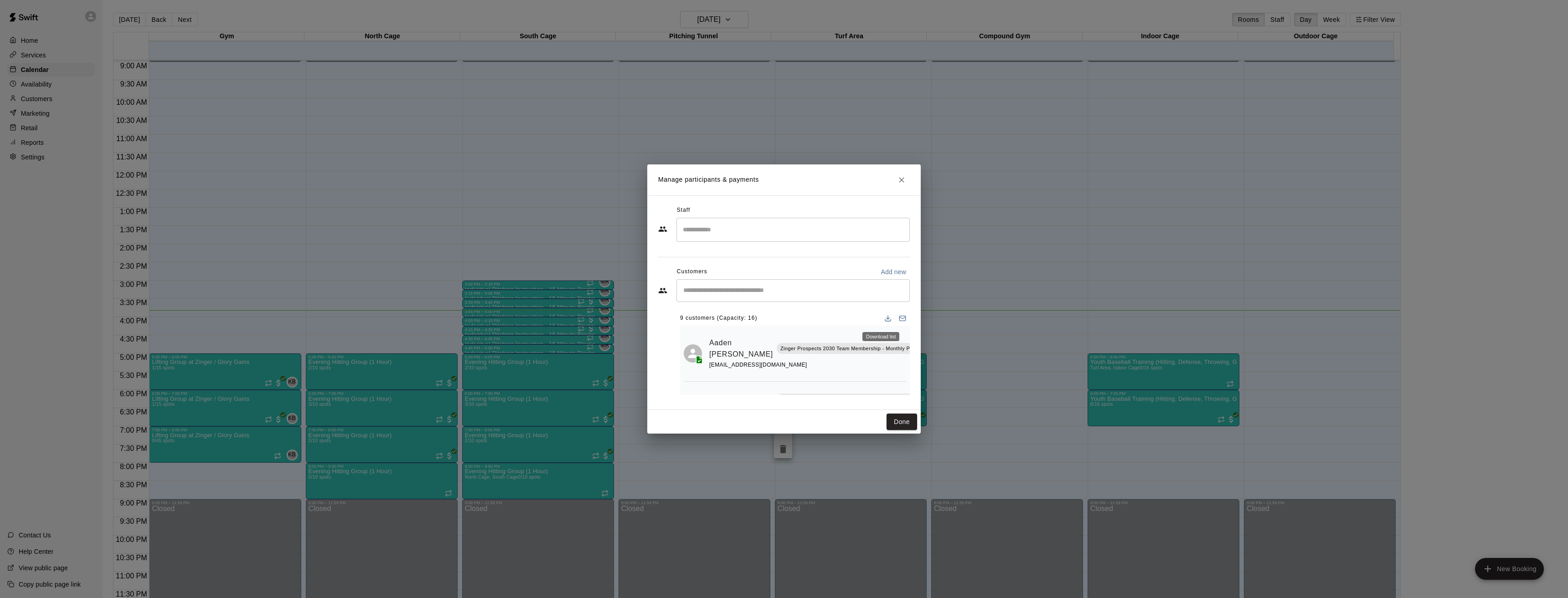
click at [885, 318] on icon "Download list" at bounding box center [888, 318] width 7 height 7
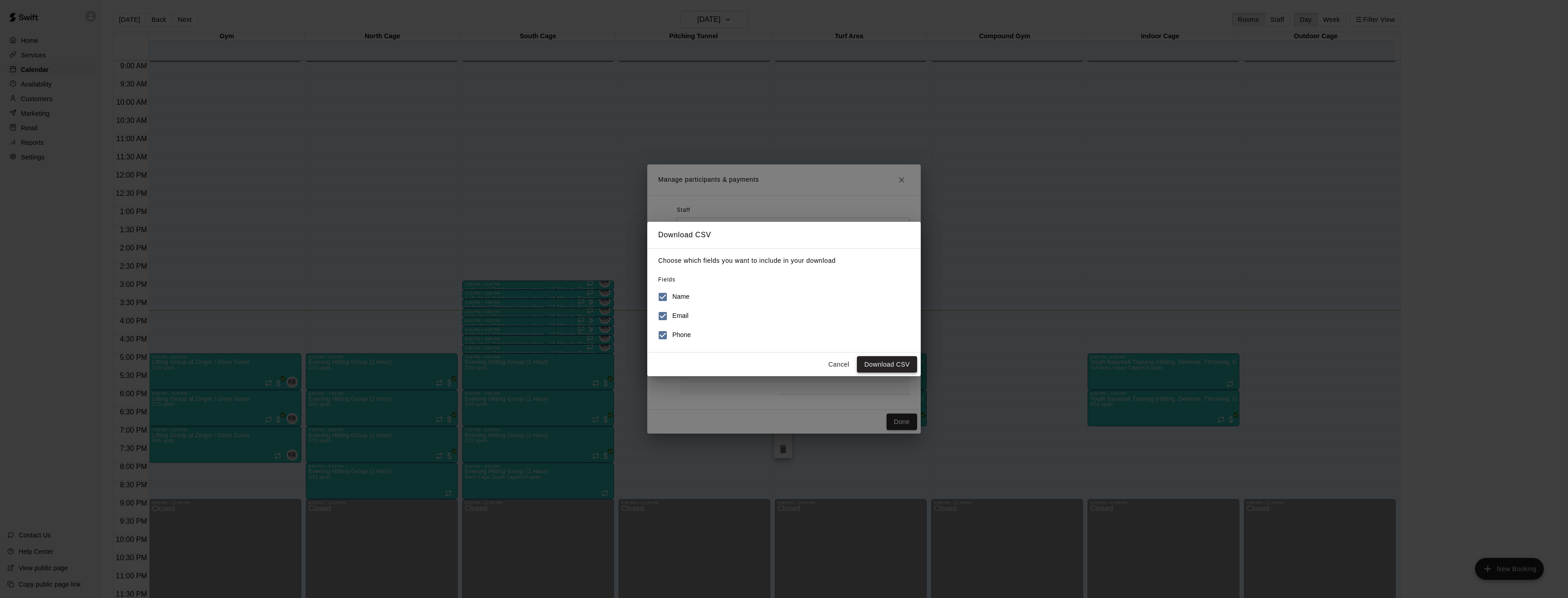
click at [885, 361] on button "Download CSV" at bounding box center [887, 364] width 60 height 17
